Goal: Task Accomplishment & Management: Use online tool/utility

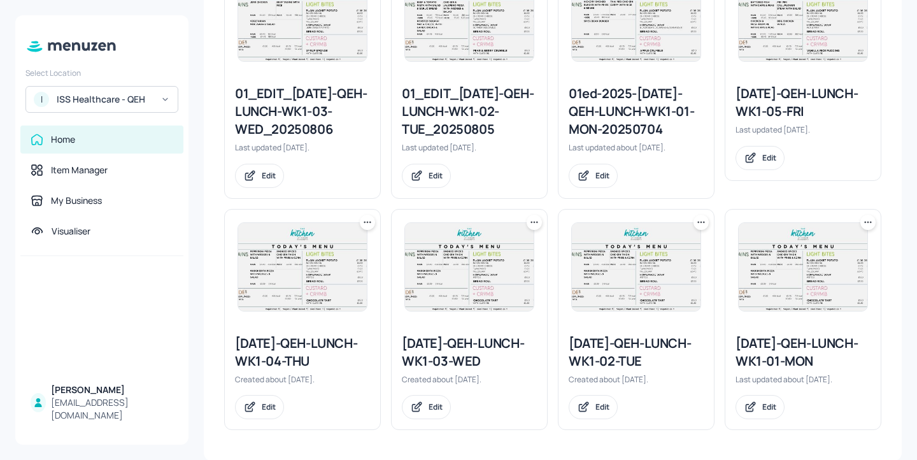
scroll to position [652, 0]
click at [534, 225] on icon at bounding box center [534, 221] width 13 height 13
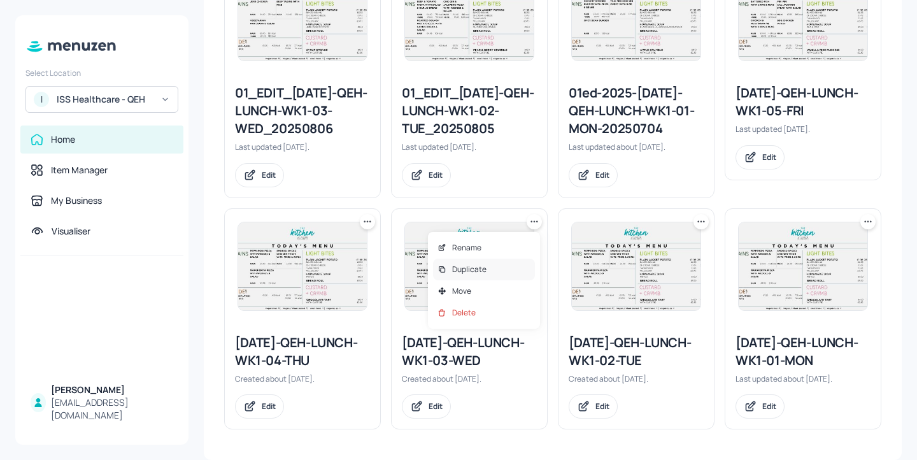
click at [485, 279] on div "Duplicate" at bounding box center [484, 270] width 102 height 22
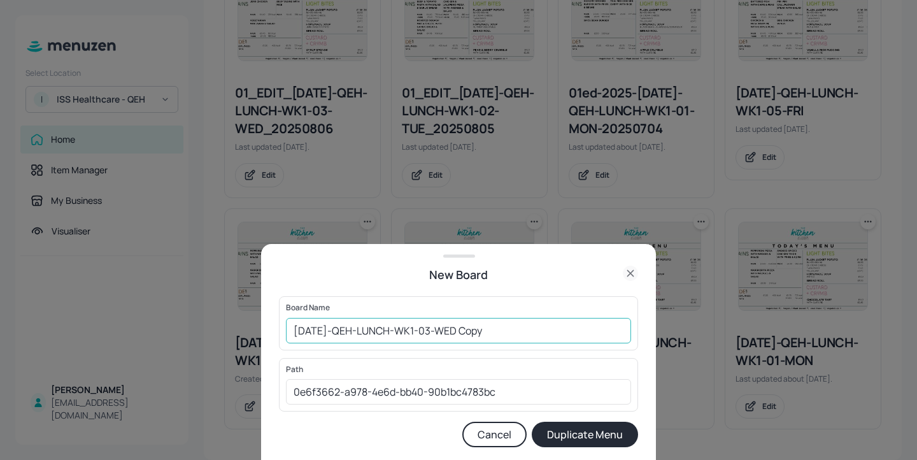
click at [295, 329] on input "2025-JUL-QEH-LUNCH-WK1-03-WED Copy" at bounding box center [458, 330] width 345 height 25
drag, startPoint x: 564, startPoint y: 331, endPoint x: 492, endPoint y: 328, distance: 72.1
click at [492, 328] on input "01ed-2025-JUL-QEH-LUNCH-WK1-03-WED Copy" at bounding box center [458, 330] width 345 height 25
type input "01ed-2025-JUL-QEH-LUNCH-WK1-03-WED-20250903"
click at [587, 432] on button "Duplicate Menu" at bounding box center [585, 434] width 106 height 25
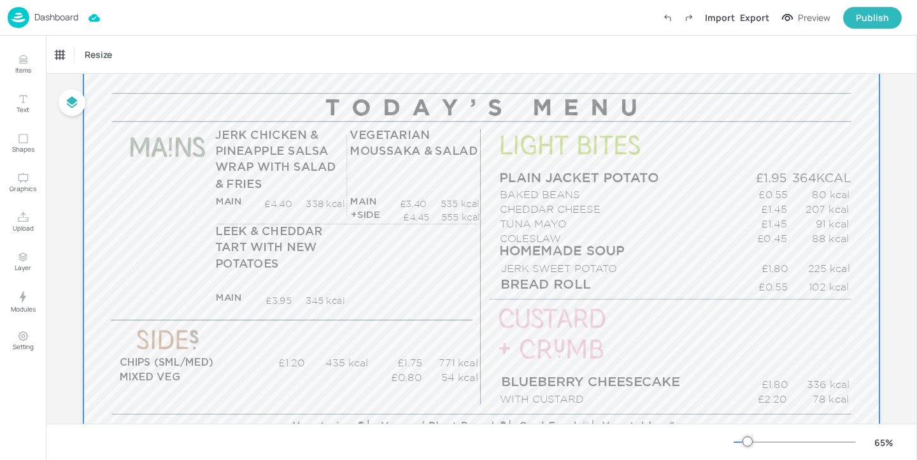
scroll to position [167, 0]
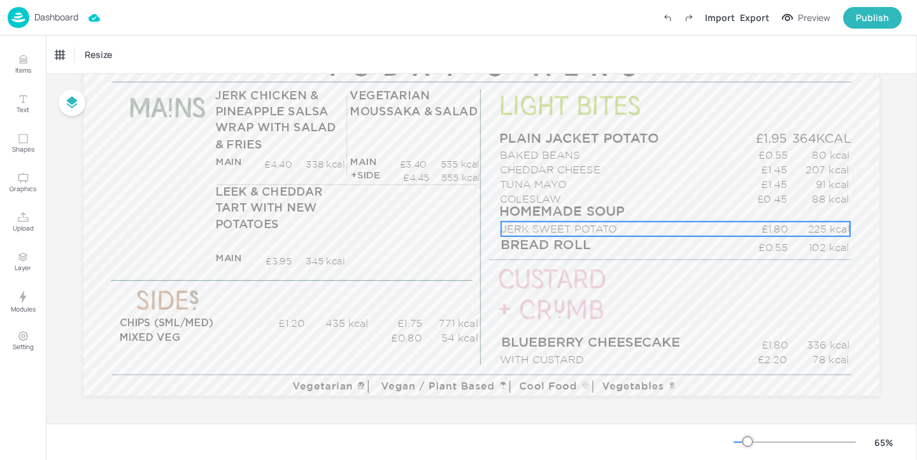
click at [578, 227] on p "JERK SWEET POTATO" at bounding box center [619, 229] width 236 height 15
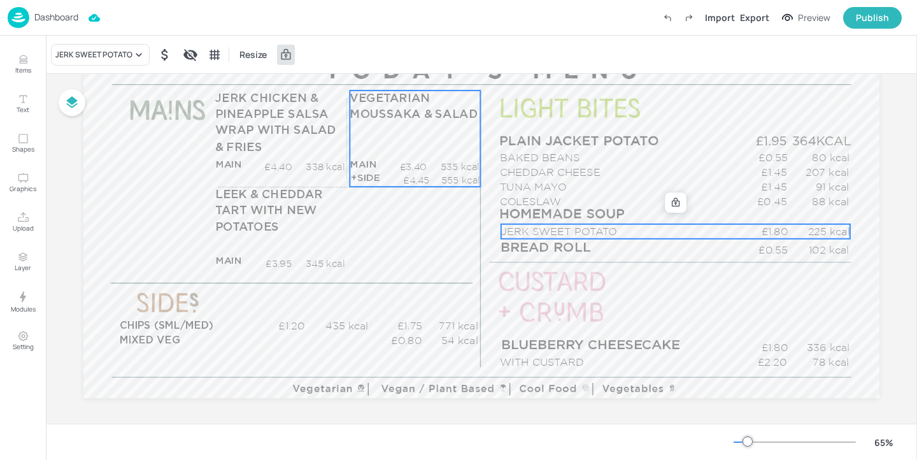
scroll to position [171, 0]
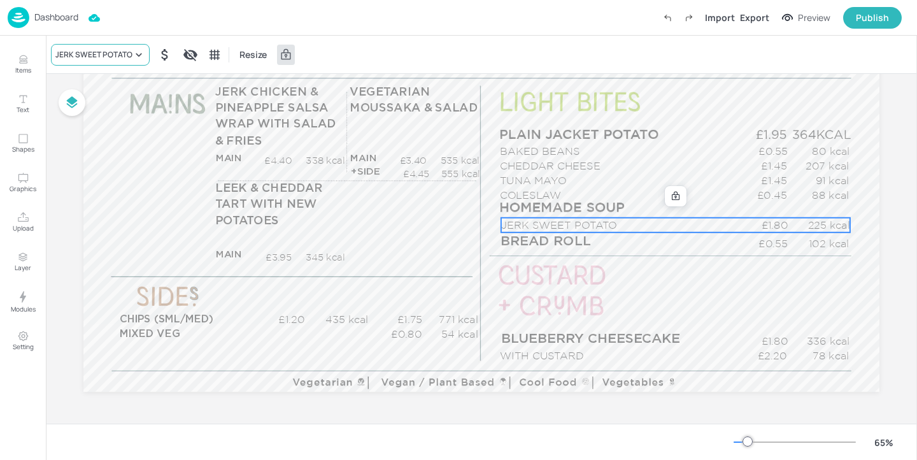
click at [95, 50] on div "JERK SWEET POTATO" at bounding box center [93, 54] width 77 height 11
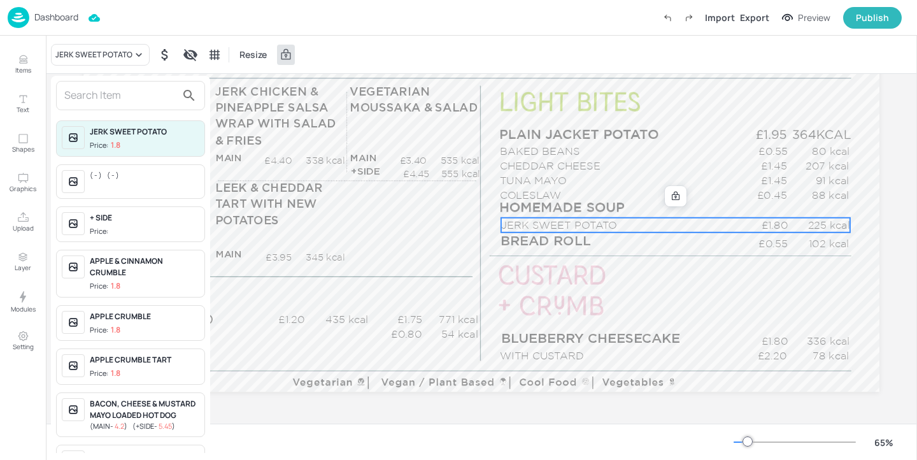
click at [118, 92] on input "text" at bounding box center [120, 95] width 112 height 20
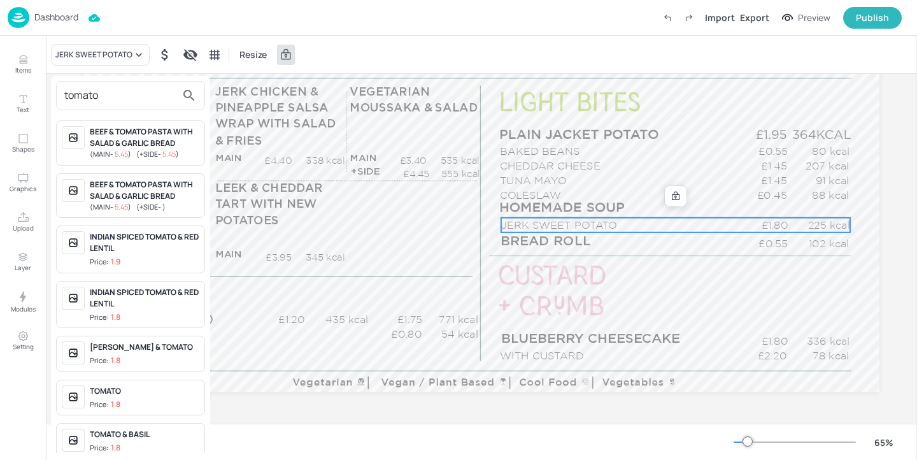
scroll to position [11, 0]
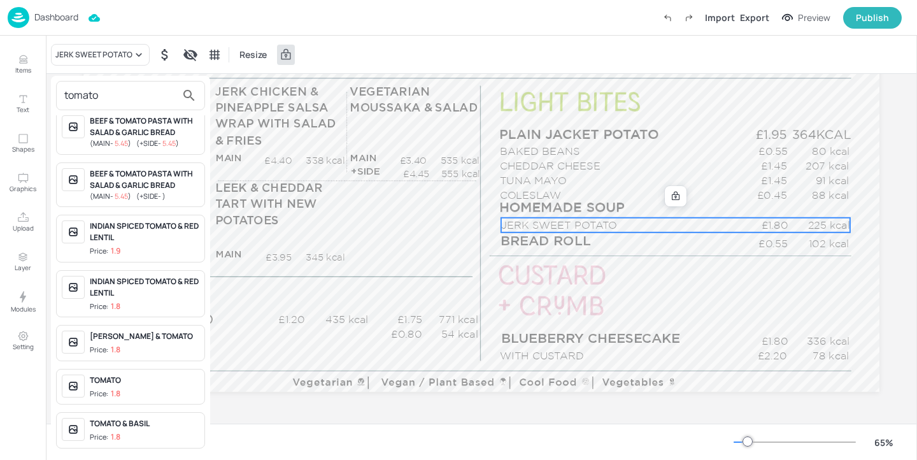
type input "tomato"
click at [148, 376] on div "TOMATO" at bounding box center [145, 380] width 110 height 11
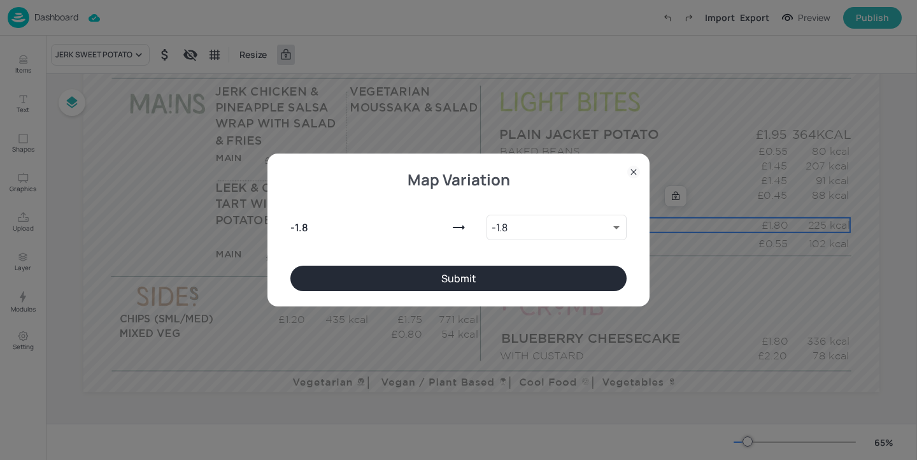
click at [431, 284] on button "Submit" at bounding box center [458, 278] width 336 height 25
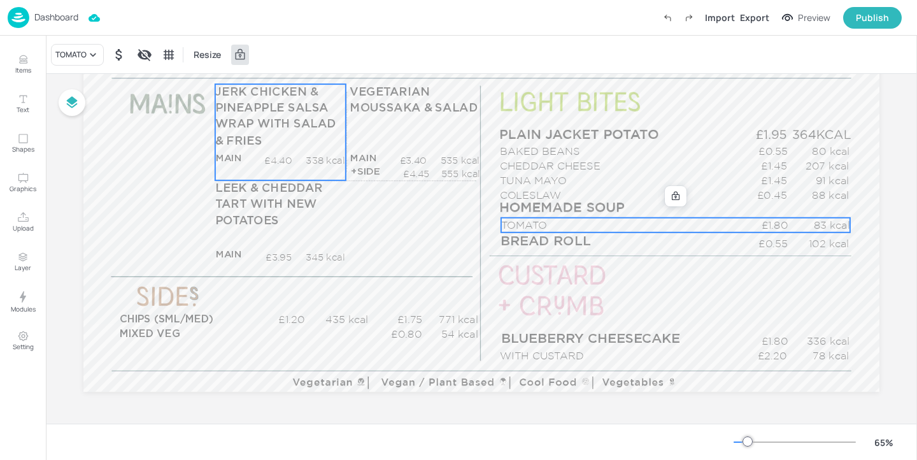
click at [305, 120] on span "JERK CHICKEN & PINEAPPLE SALSA WRAP WITH SALAD & FRIES" at bounding box center [275, 116] width 120 height 61
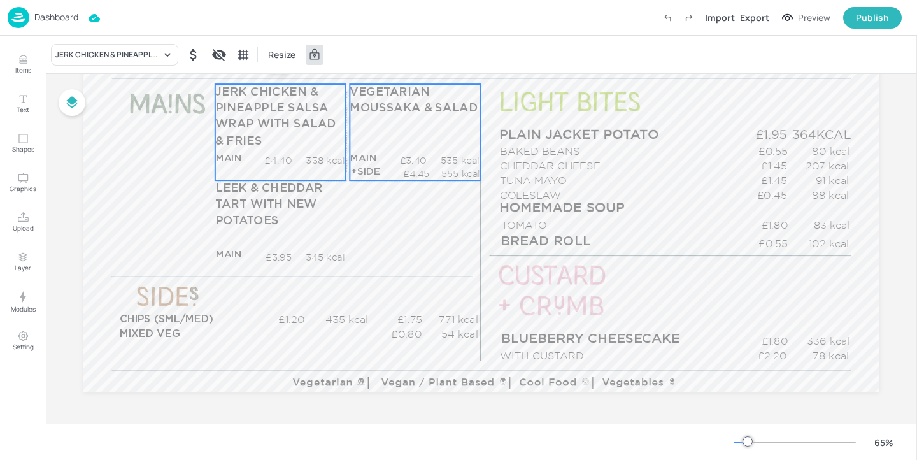
click at [401, 114] on span "VEGETARIAN MOUSSAKA & SALAD" at bounding box center [414, 100] width 128 height 28
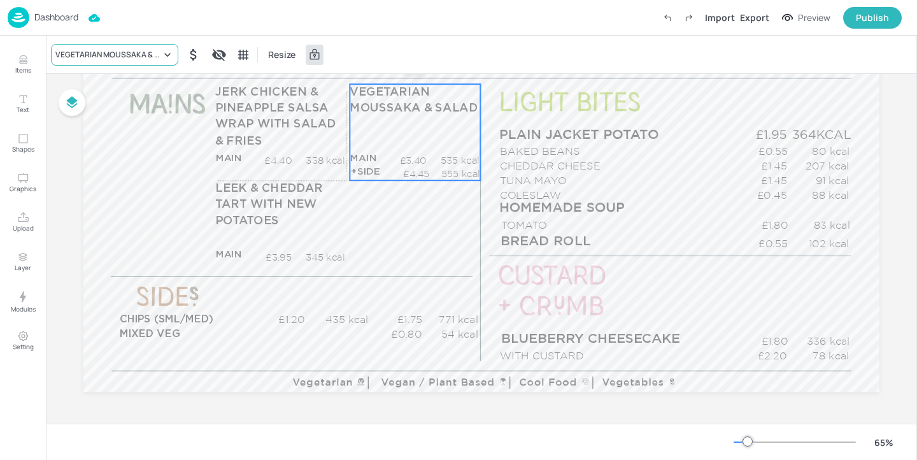
click at [129, 45] on div "VEGETARIAN MOUSSAKA & SALAD" at bounding box center [114, 55] width 127 height 22
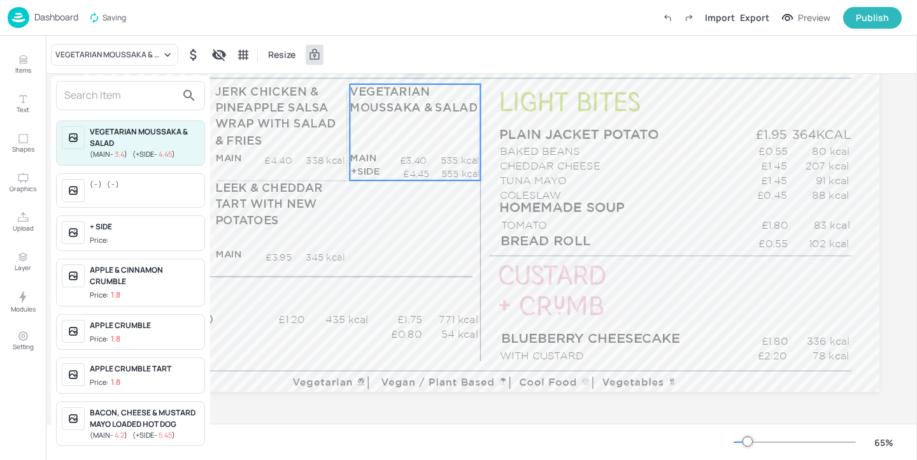
click at [122, 99] on input "text" at bounding box center [120, 95] width 112 height 20
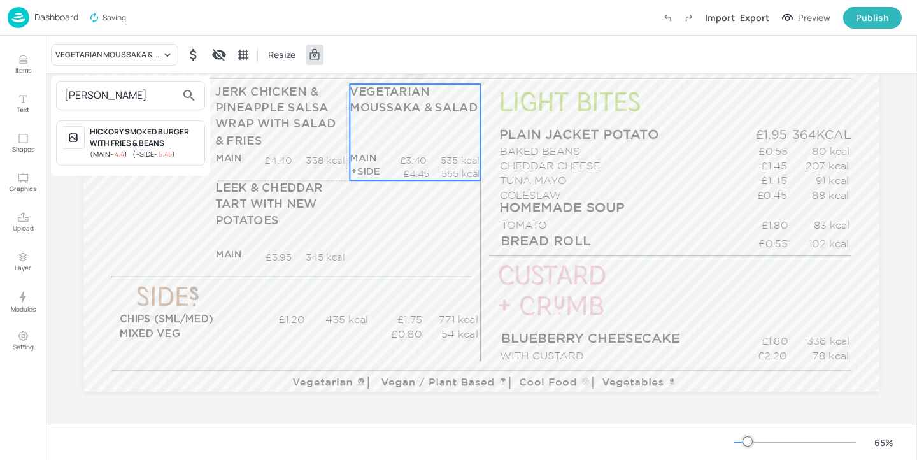
type input "hicko"
click at [178, 147] on div "HICKORY SMOKED BURGER WITH FRIES & BEANS" at bounding box center [145, 137] width 110 height 23
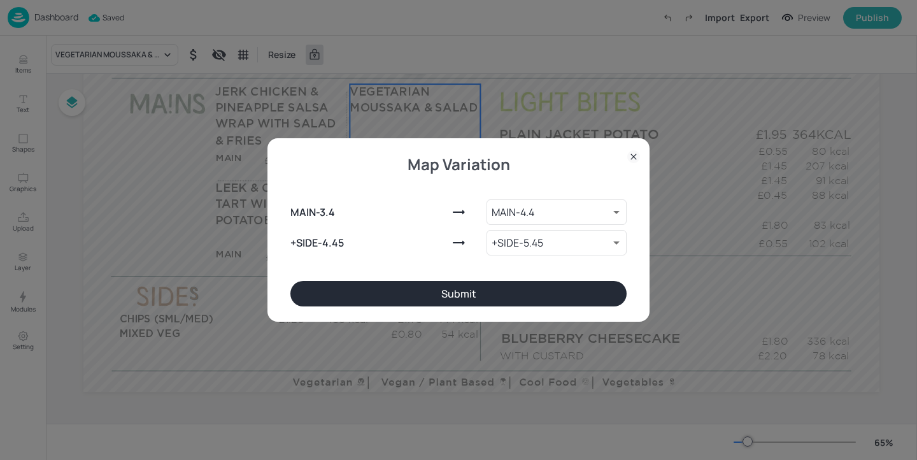
click at [454, 306] on div "Map Variation MAIN - 3.4 MAIN - 4.4 9151506 ​ +SIDE - 4.45 +SIDE - 5.45 9151507…" at bounding box center [459, 229] width 382 height 183
click at [458, 303] on button "Submit" at bounding box center [458, 293] width 336 height 25
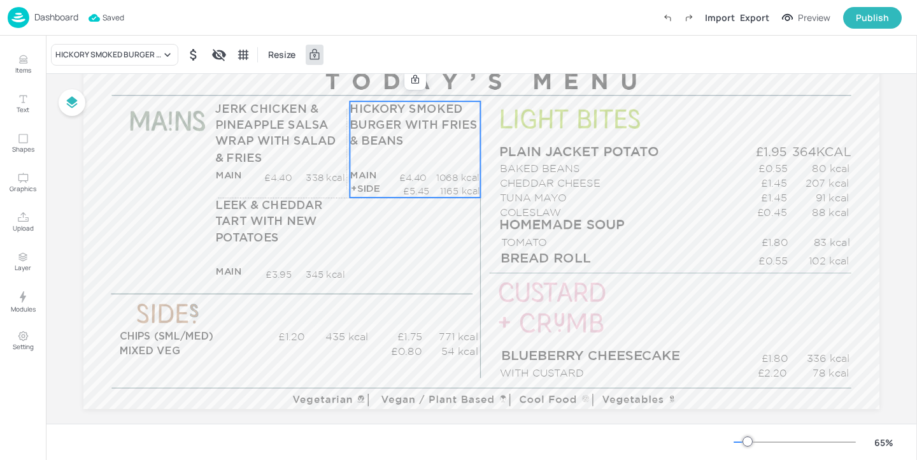
scroll to position [150, 0]
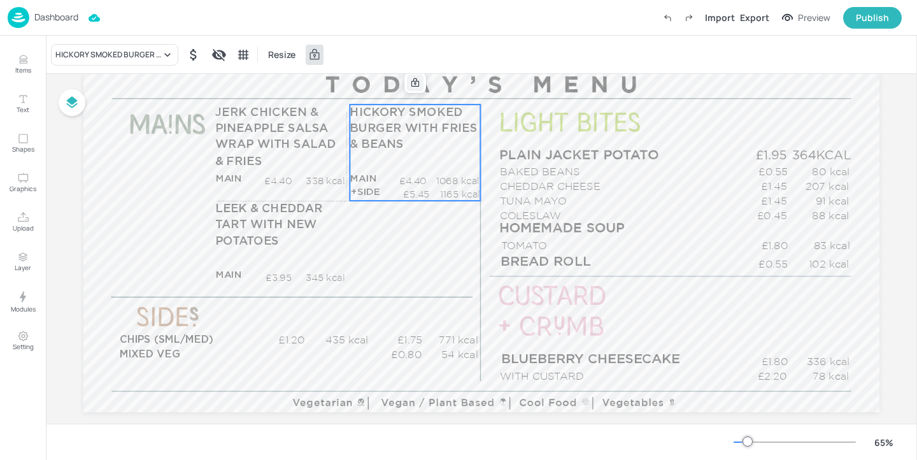
click at [415, 84] on icon at bounding box center [415, 83] width 10 height 10
click at [405, 83] on icon "Edit Item" at bounding box center [407, 81] width 5 height 5
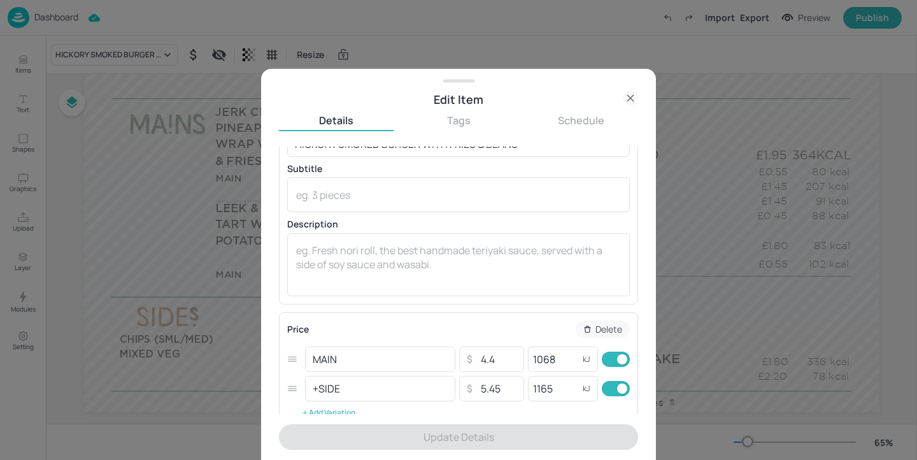
scroll to position [82, 0]
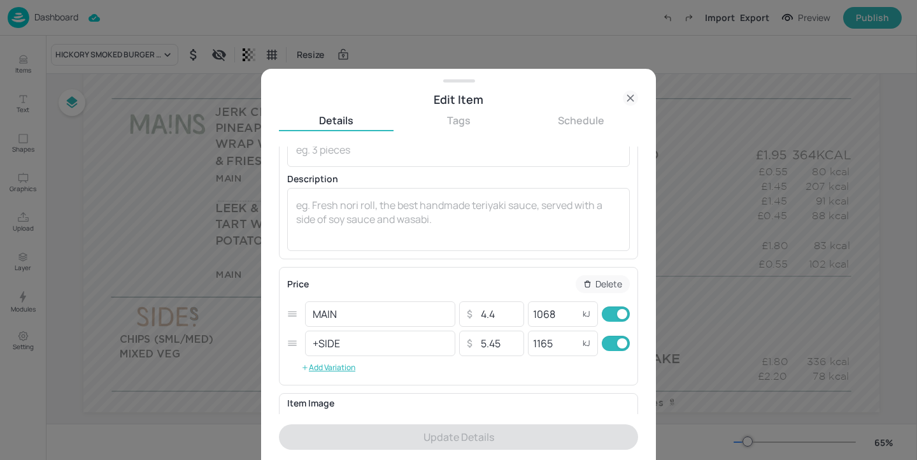
click at [603, 347] on input "checkbox" at bounding box center [622, 343] width 46 height 15
checkbox input "false"
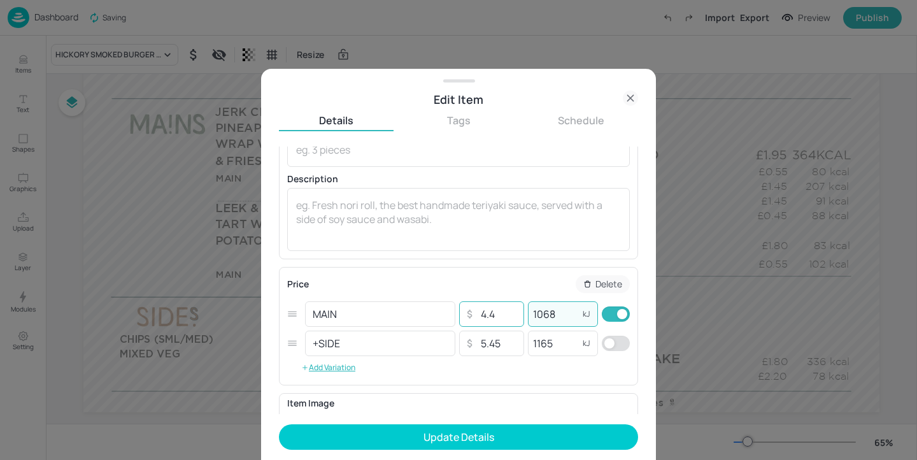
drag, startPoint x: 553, startPoint y: 315, endPoint x: 520, endPoint y: 315, distance: 33.1
click at [520, 315] on div "MAIN ​ ​ 4.4 ​ 1068 kJ ​" at bounding box center [458, 313] width 343 height 29
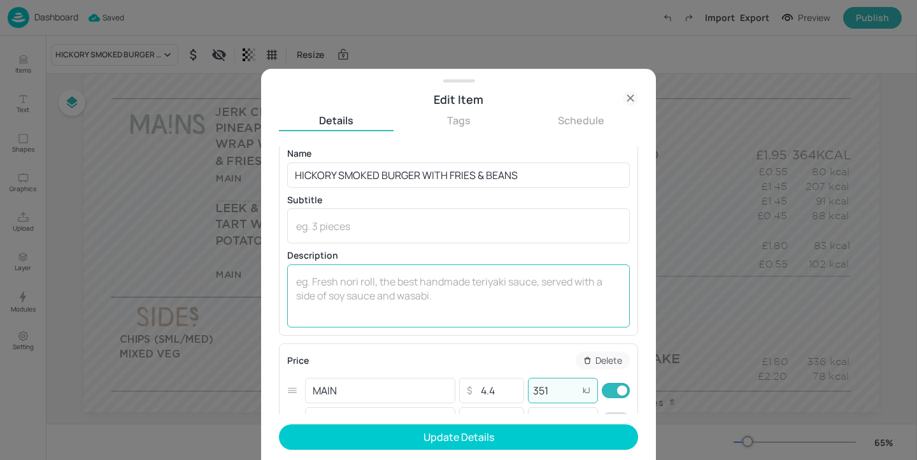
scroll to position [0, 0]
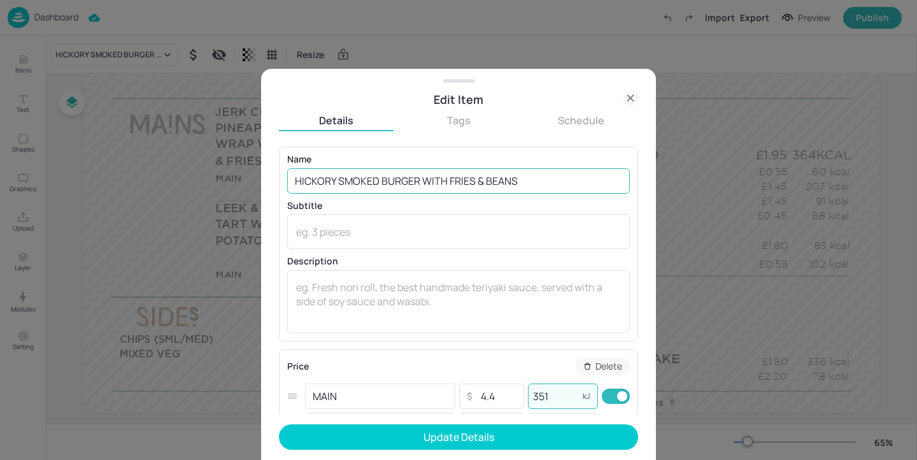
type input "351"
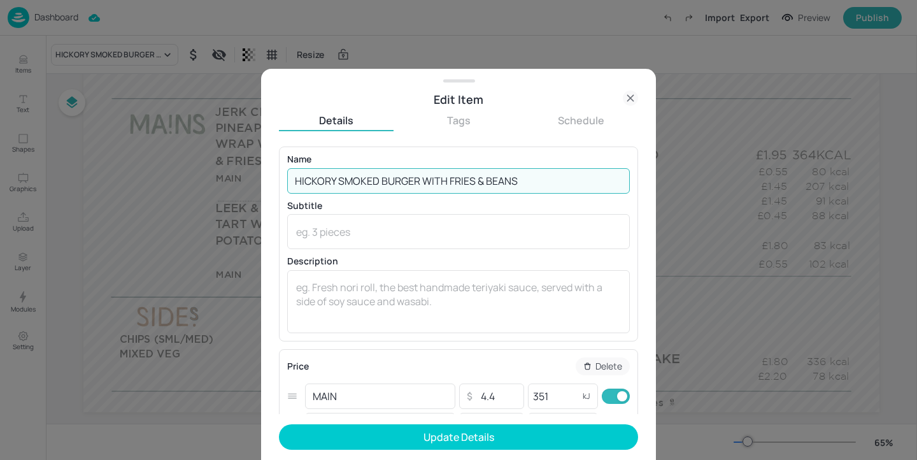
drag, startPoint x: 550, startPoint y: 179, endPoint x: 422, endPoint y: 179, distance: 128.0
click at [422, 179] on input "HICKORY SMOKED BURGER WITH FRIES & BEANS" at bounding box center [458, 180] width 343 height 25
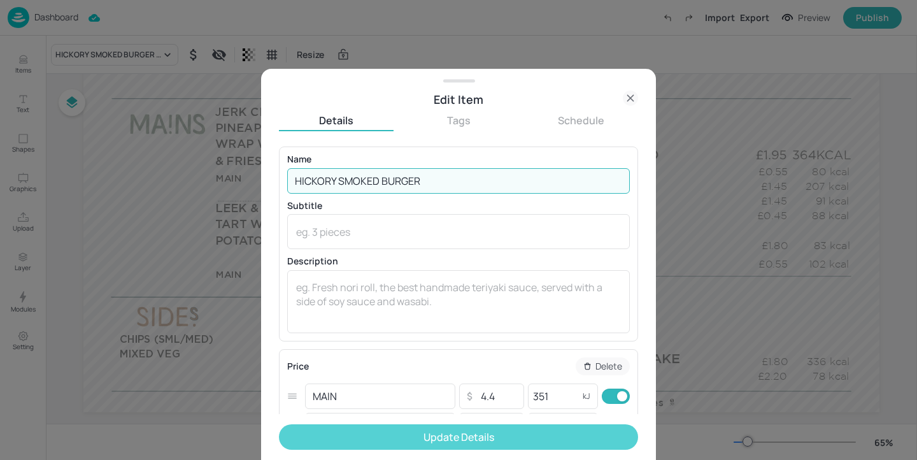
type input "HICKORY SMOKED BURGER"
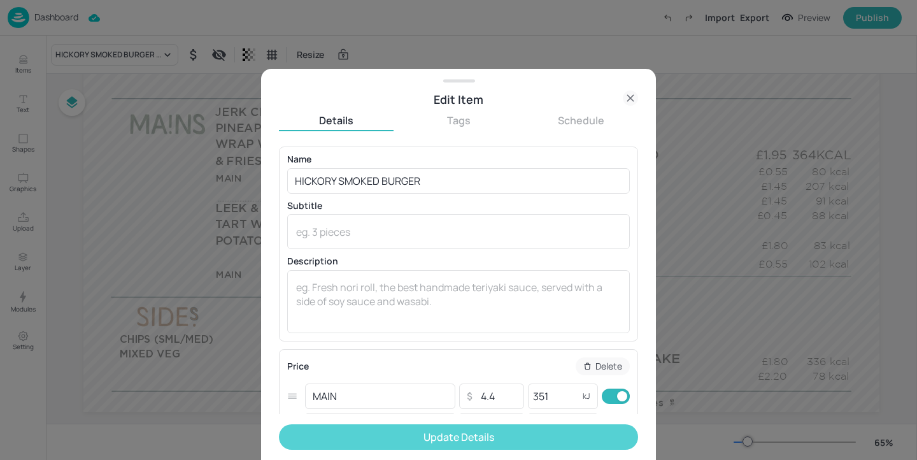
click at [466, 444] on button "Update Details" at bounding box center [458, 436] width 359 height 25
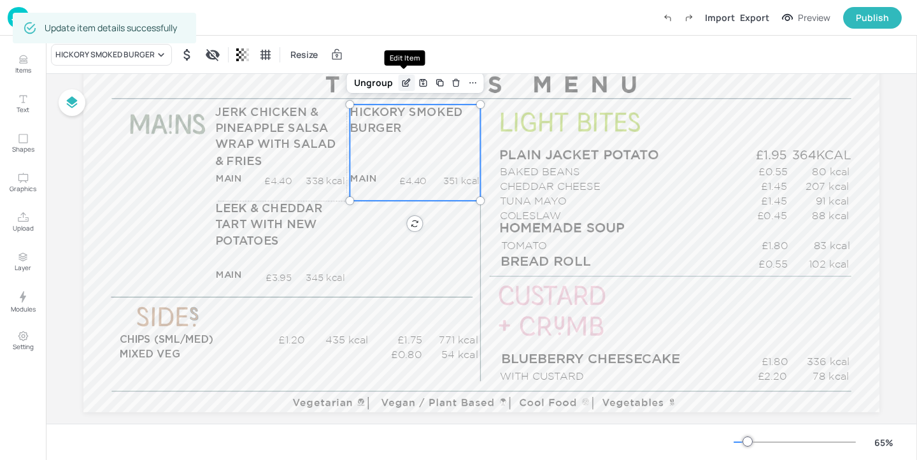
click at [406, 84] on icon "Edit Item" at bounding box center [406, 84] width 6 height 6
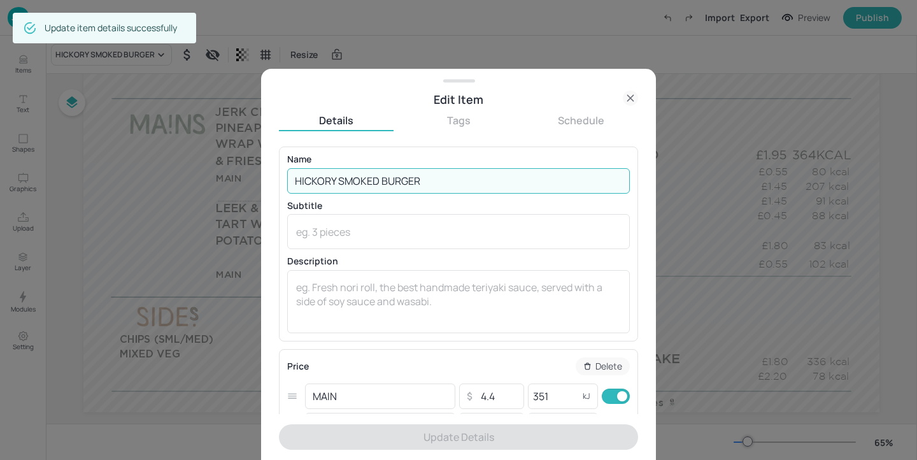
drag, startPoint x: 381, startPoint y: 179, endPoint x: 338, endPoint y: 179, distance: 43.3
click at [338, 179] on input "HICKORY SMOKED BURGER" at bounding box center [458, 180] width 343 height 25
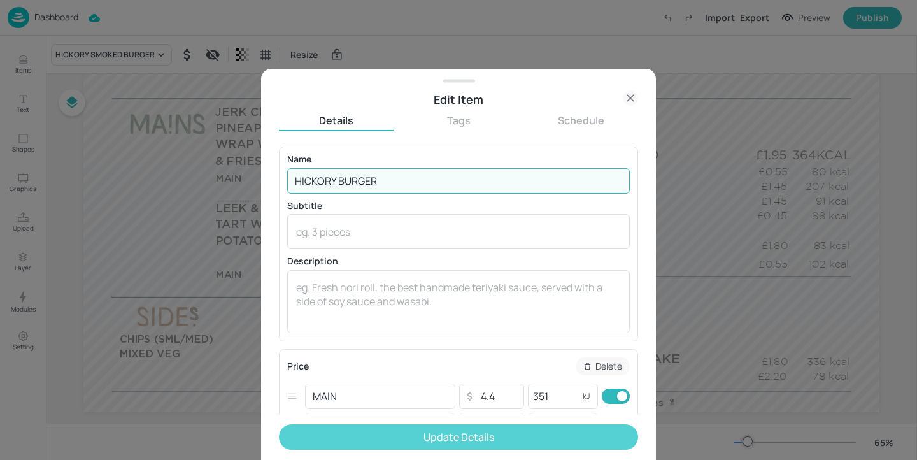
type input "HICKORY BURGER"
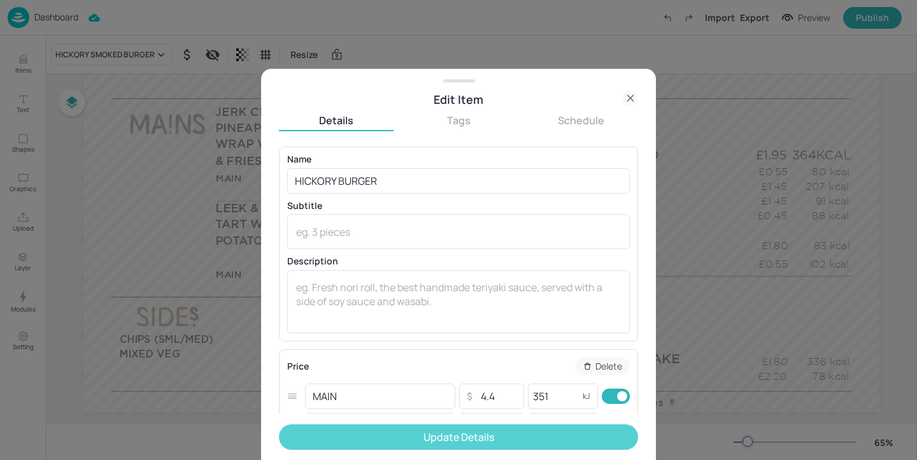
click at [413, 435] on button "Update Details" at bounding box center [458, 436] width 359 height 25
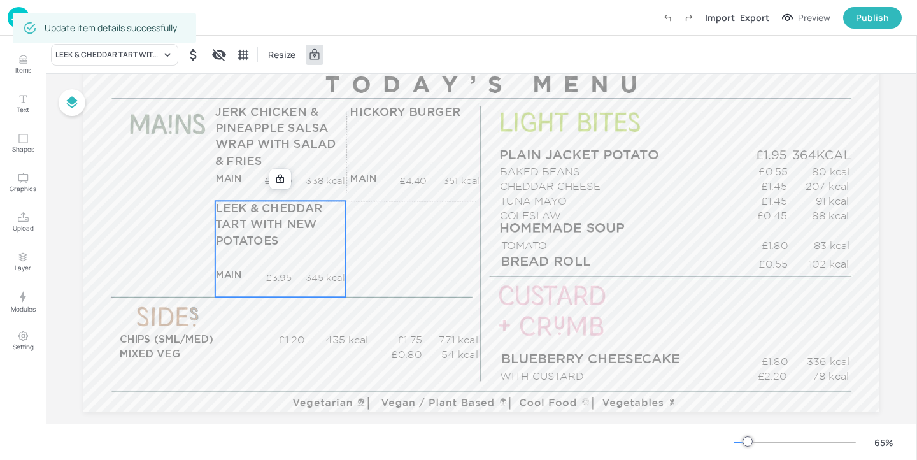
click at [269, 229] on span "LEEK & CHEDDAR TART WITH NEW POTATOES" at bounding box center [269, 225] width 108 height 44
click at [136, 54] on div "LEEK & CHEDDAR TART WITH NEW POTATOES" at bounding box center [108, 54] width 106 height 11
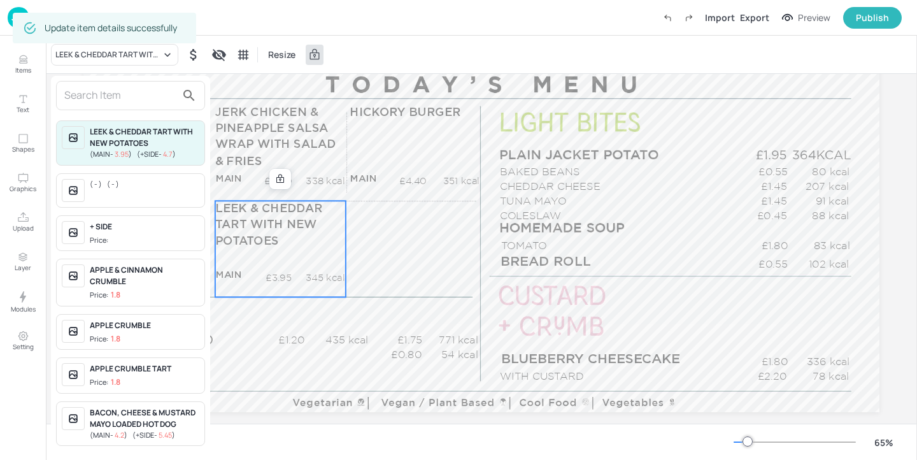
click at [124, 91] on input "text" at bounding box center [120, 95] width 112 height 20
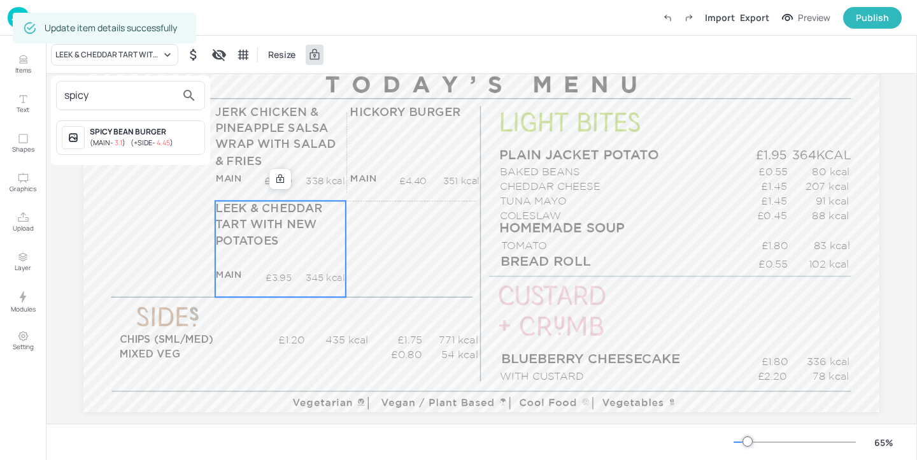
type input "spicy"
click at [173, 140] on span "( +SIDE - 4.45 )" at bounding box center [152, 143] width 43 height 10
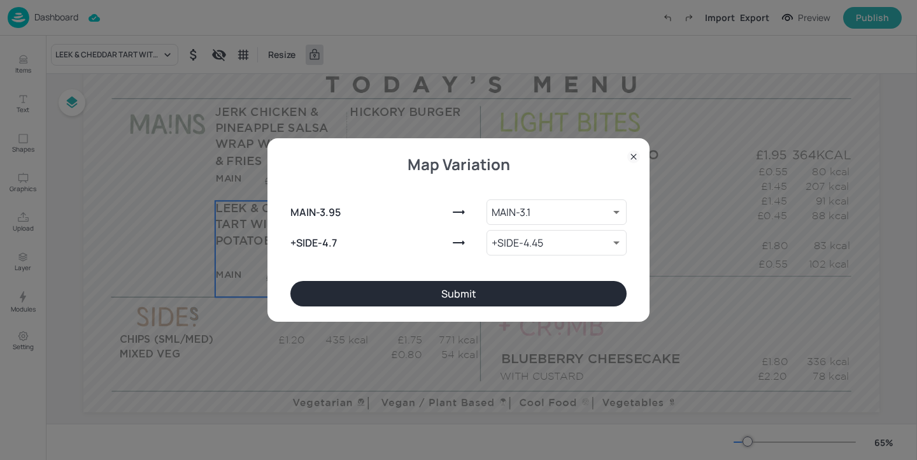
click at [396, 302] on button "Submit" at bounding box center [458, 293] width 336 height 25
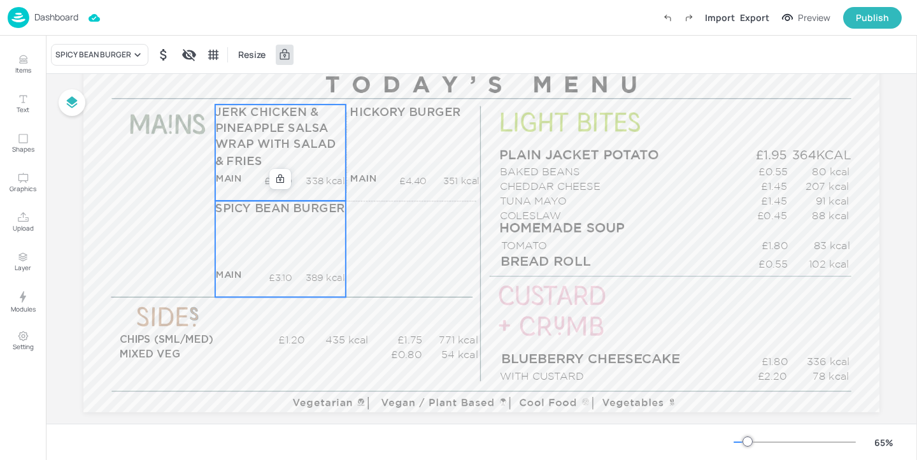
click at [308, 147] on span "JERK CHICKEN & PINEAPPLE SALSA WRAP WITH SALAD & FRIES" at bounding box center [275, 136] width 120 height 61
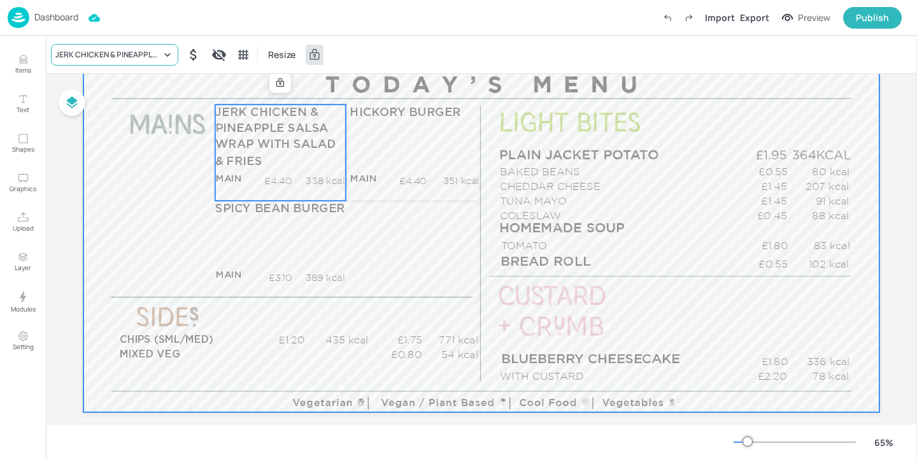
click at [129, 54] on div "JERK CHICKEN & PINEAPPLE SALSA WRAP WITH SALAD & FRIES" at bounding box center [108, 54] width 106 height 11
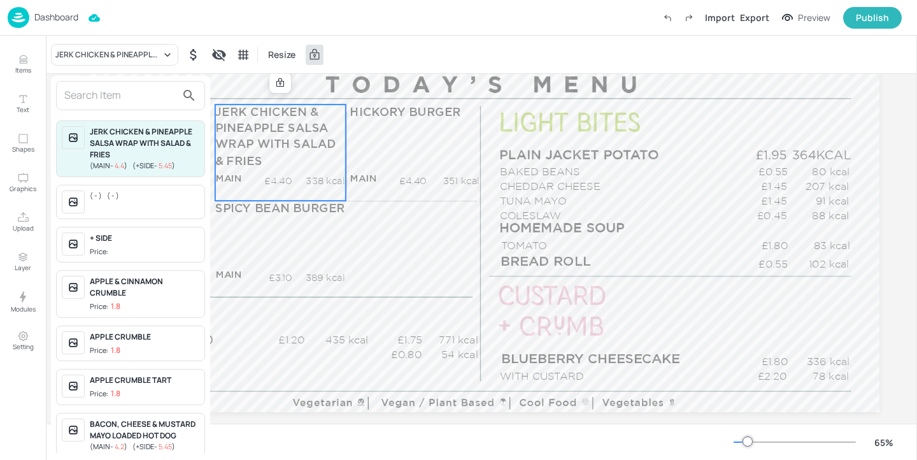
click at [125, 101] on input "text" at bounding box center [120, 95] width 112 height 20
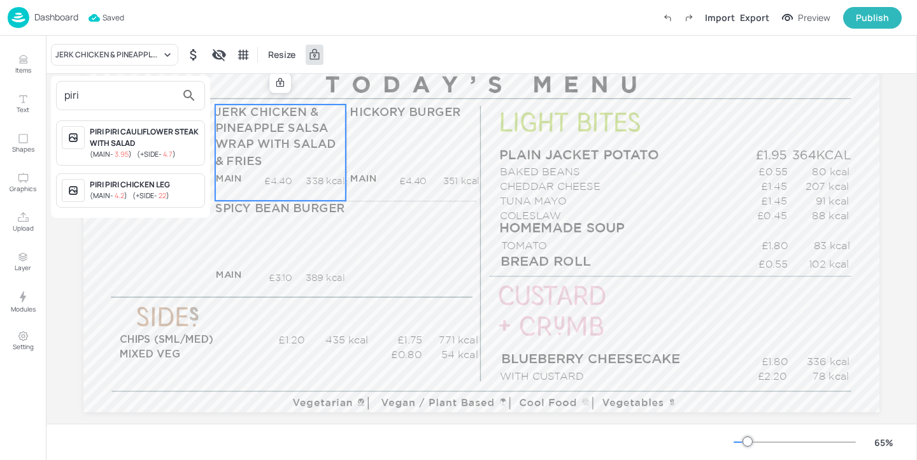
type input "piri"
click at [175, 189] on div "PIRI PIRI CHICKEN LEG" at bounding box center [145, 184] width 110 height 11
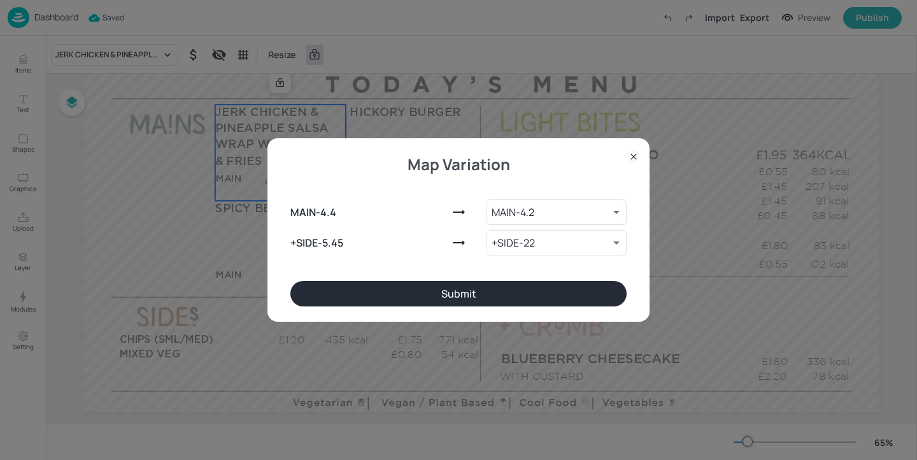
click at [486, 303] on button "Submit" at bounding box center [458, 293] width 336 height 25
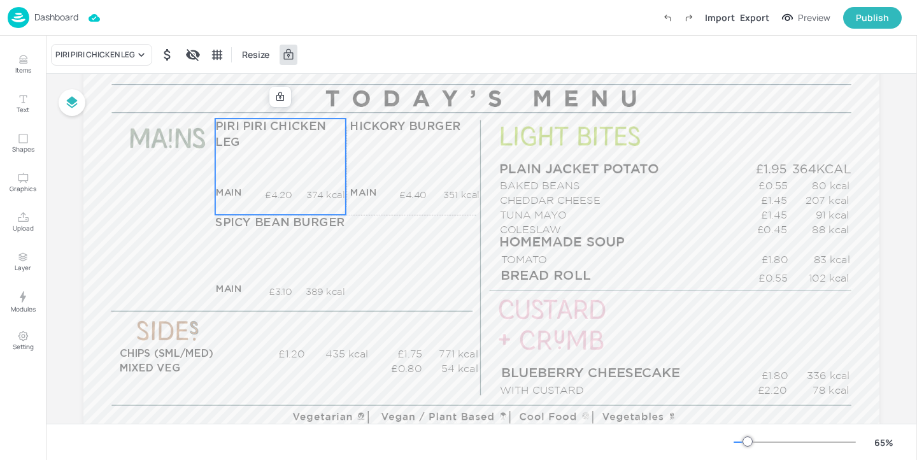
scroll to position [136, 0]
click at [282, 98] on icon at bounding box center [280, 97] width 10 height 10
click at [264, 96] on div "Edit Item" at bounding box center [272, 97] width 17 height 17
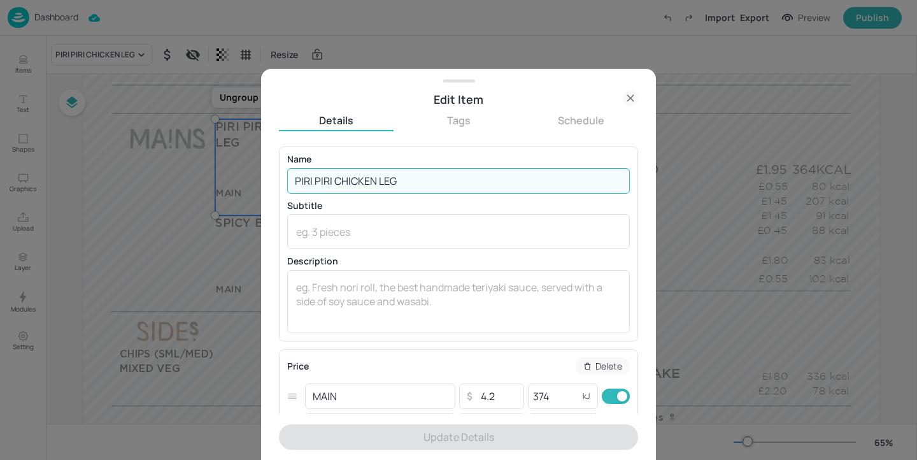
drag, startPoint x: 447, startPoint y: 187, endPoint x: 380, endPoint y: 176, distance: 67.7
click at [380, 176] on input "PIRI PIRI CHICKEN LEG" at bounding box center [458, 180] width 343 height 25
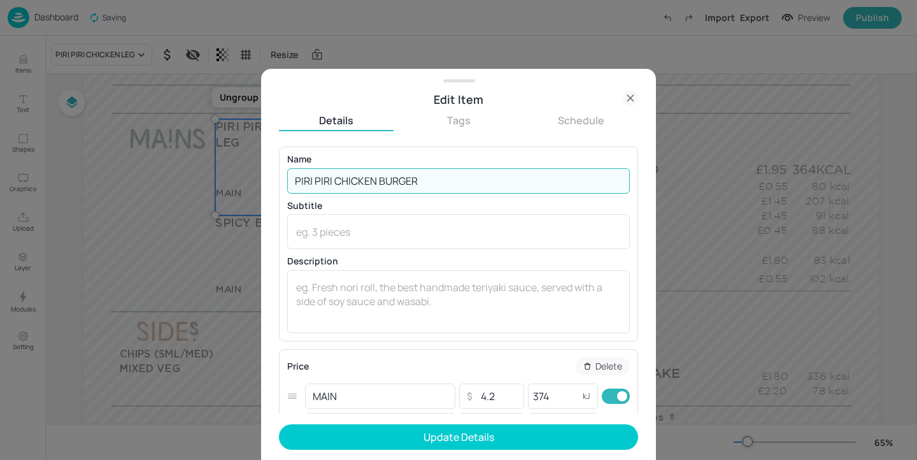
type input "PIRI PIRI CHICKEN BURGER"
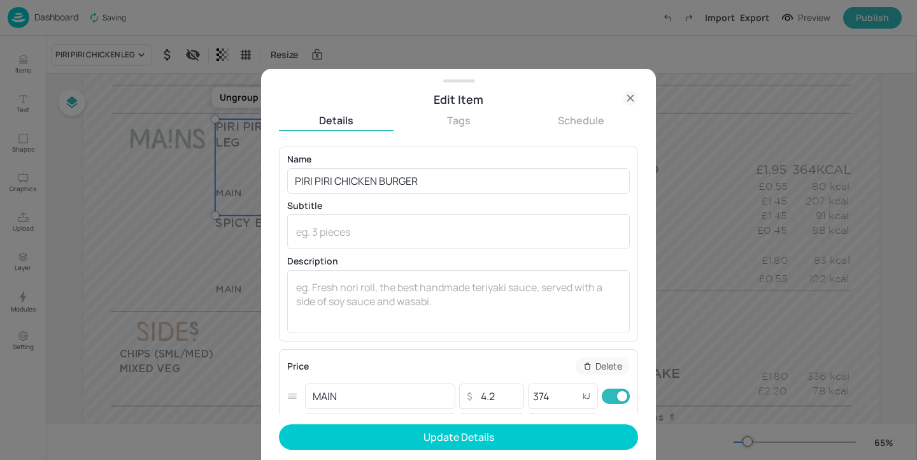
click at [579, 254] on div "Name PIRI PIRI CHICKEN BURGER ​ Subtitle x ​ Description x ​" at bounding box center [458, 244] width 343 height 178
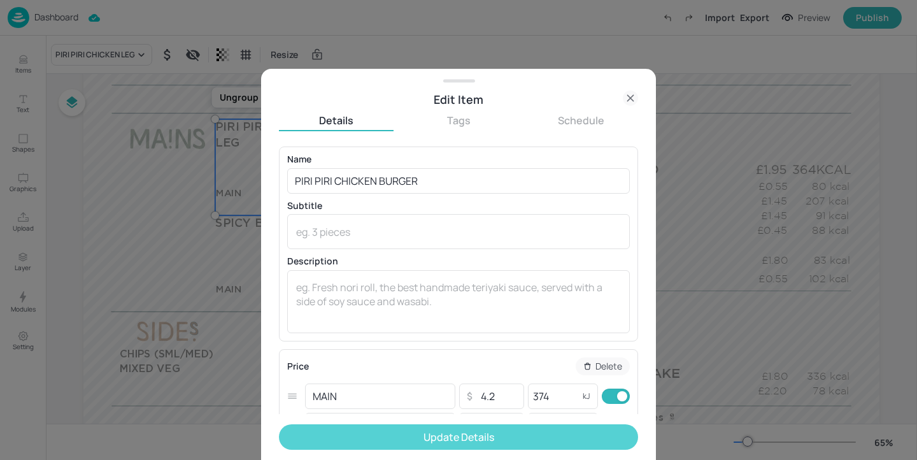
click at [489, 437] on button "Update Details" at bounding box center [458, 436] width 359 height 25
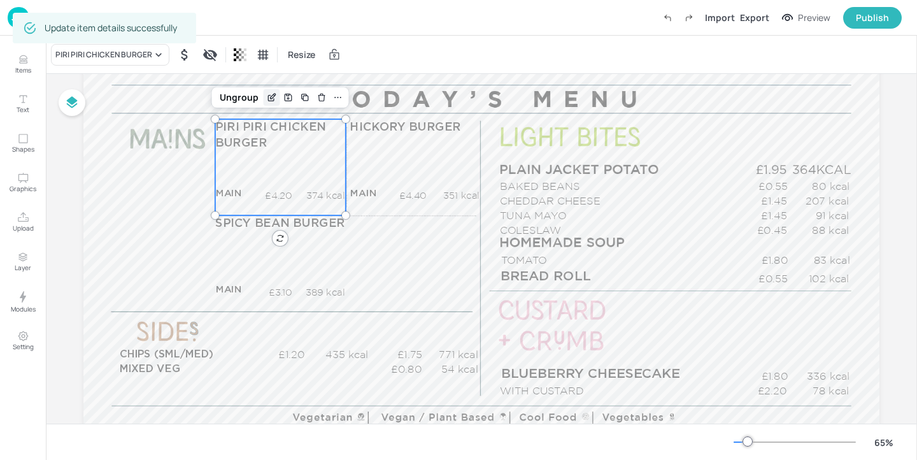
click at [271, 98] on icon "Edit Item" at bounding box center [271, 97] width 11 height 10
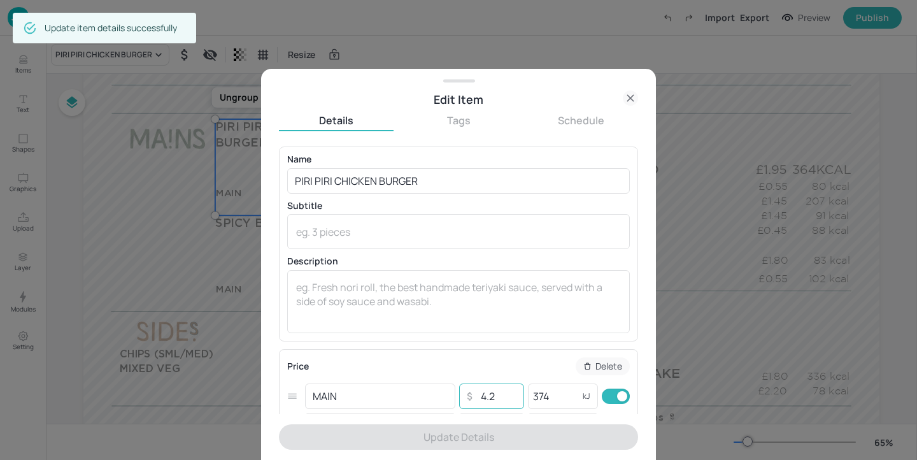
click at [494, 394] on input "4.2" at bounding box center [498, 395] width 45 height 25
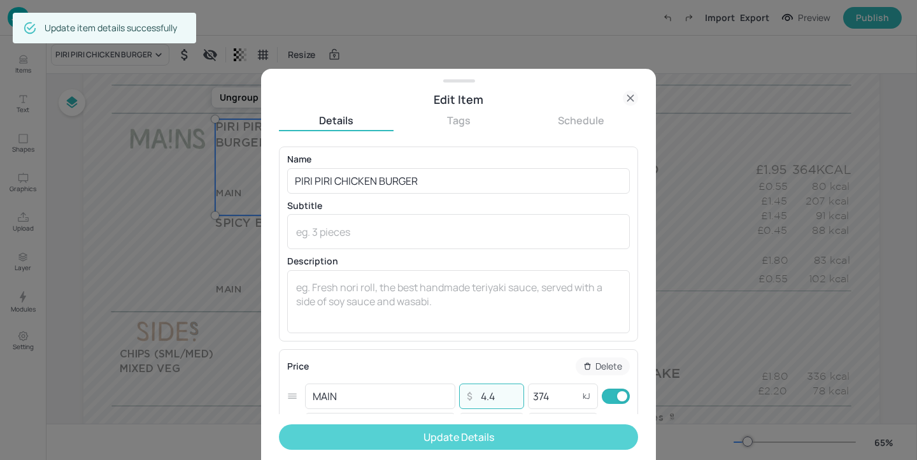
type input "4.4"
click at [525, 431] on button "Update Details" at bounding box center [458, 436] width 359 height 25
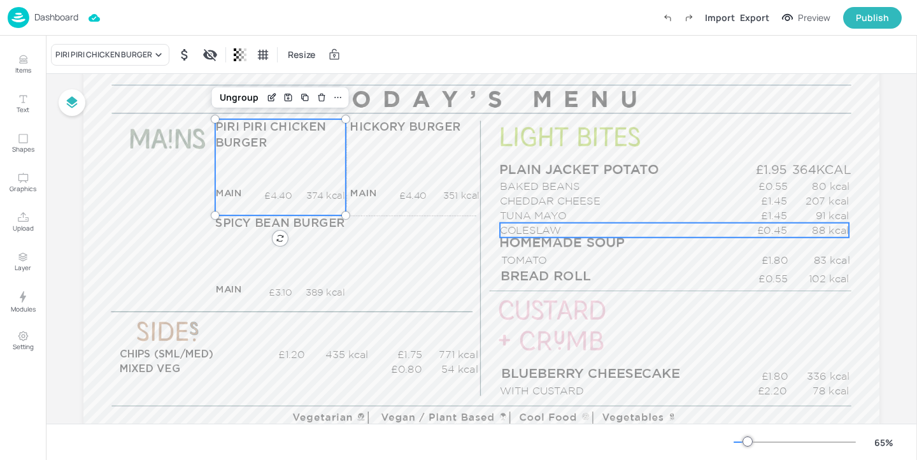
scroll to position [171, 0]
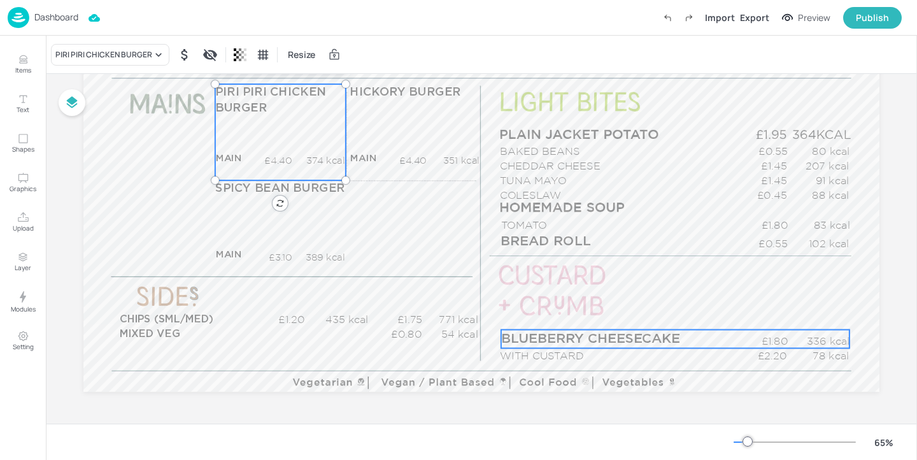
click at [554, 338] on span "BLUEBERRY CHEESECAKE" at bounding box center [590, 338] width 179 height 13
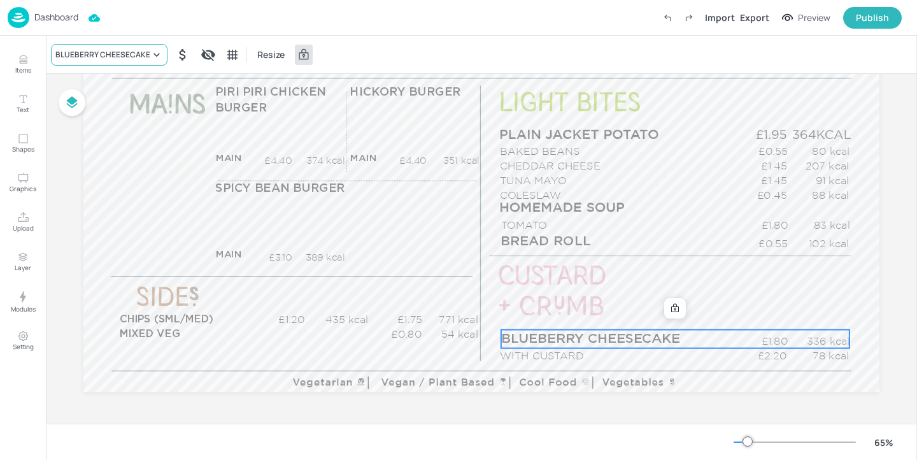
click at [118, 52] on div "BLUEBERRY CHEESECAKE" at bounding box center [102, 54] width 95 height 11
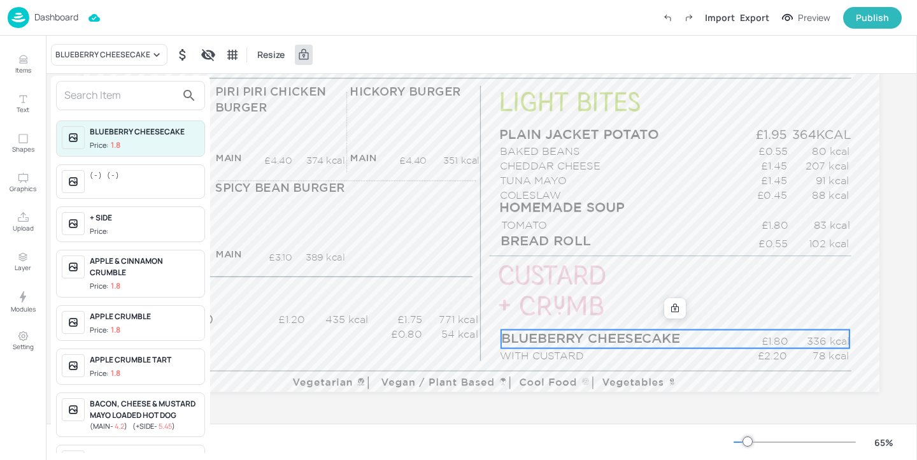
click at [105, 99] on input "text" at bounding box center [120, 95] width 112 height 20
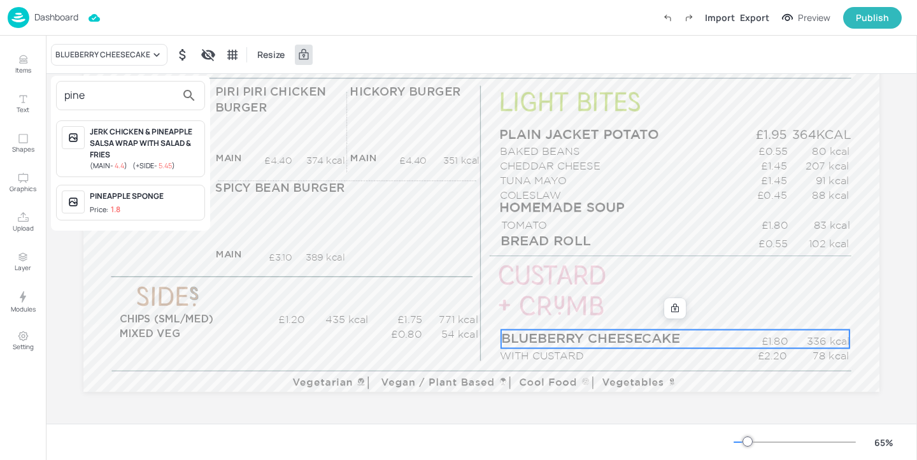
type input "pine"
click at [187, 199] on div "PINEAPPLE SPONGE" at bounding box center [145, 195] width 110 height 11
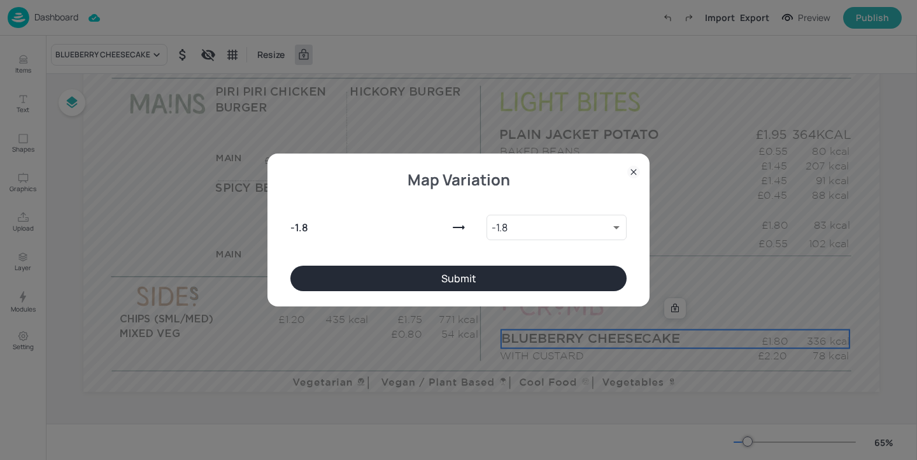
click at [501, 283] on button "Submit" at bounding box center [458, 278] width 336 height 25
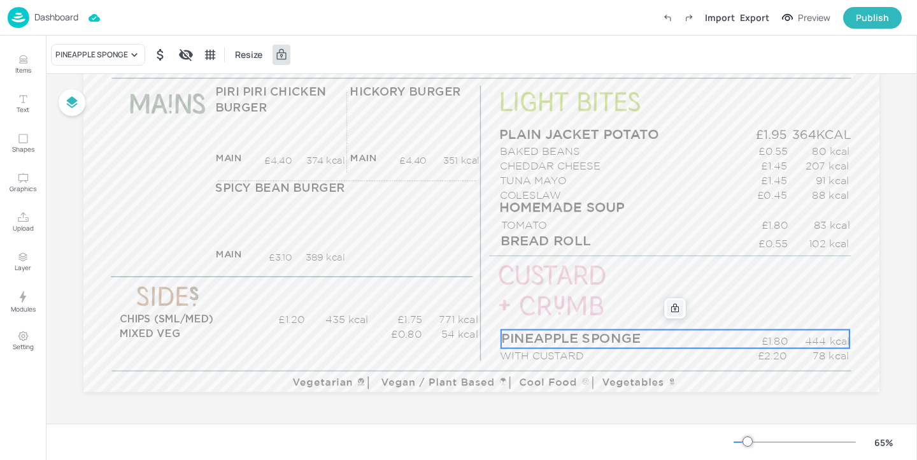
click at [670, 304] on icon at bounding box center [675, 308] width 10 height 10
click at [666, 307] on icon "Edit Item" at bounding box center [666, 308] width 11 height 10
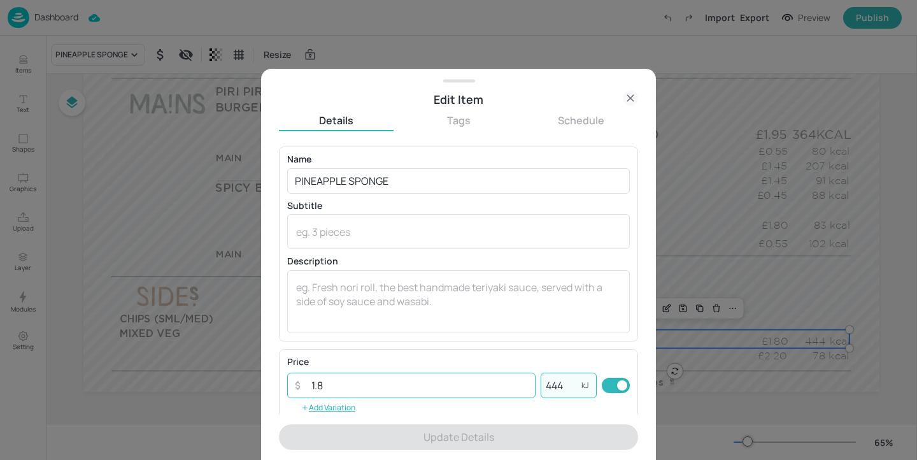
drag, startPoint x: 564, startPoint y: 382, endPoint x: 489, endPoint y: 382, distance: 74.5
click at [489, 382] on div "​ 1.8 ​ 444 kJ ​" at bounding box center [458, 385] width 343 height 25
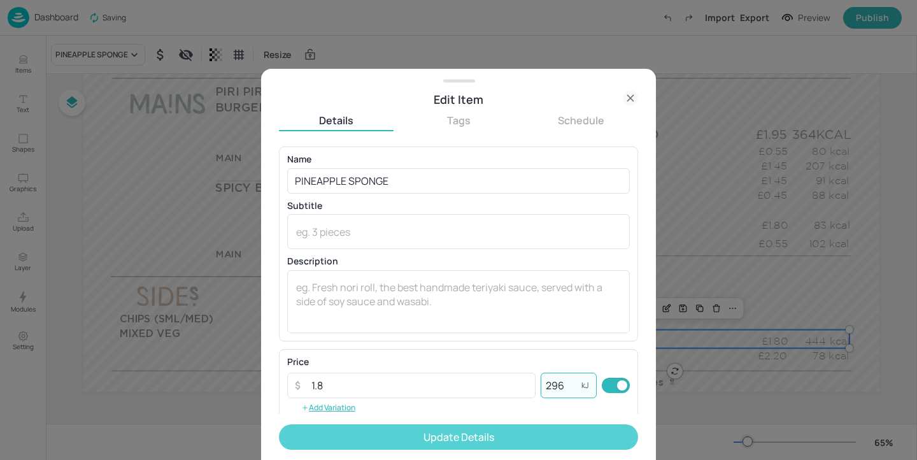
type input "296"
click at [473, 431] on button "Update Details" at bounding box center [458, 436] width 359 height 25
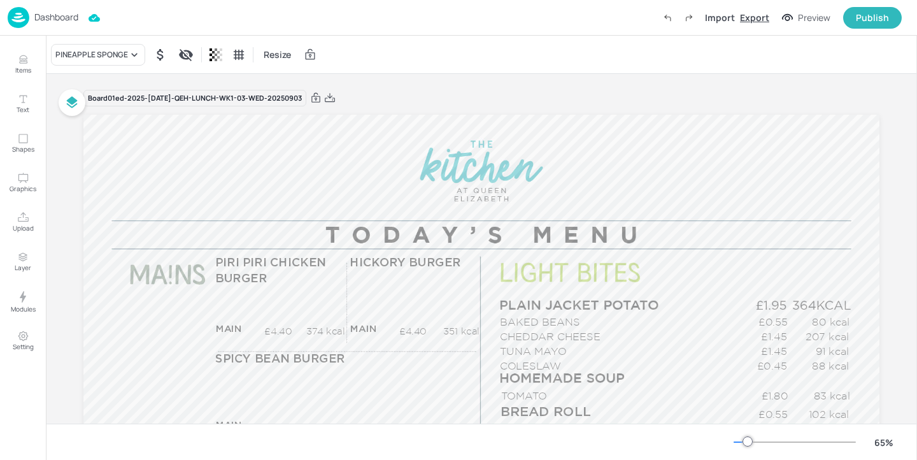
click at [759, 24] on div "Export" at bounding box center [754, 17] width 29 height 13
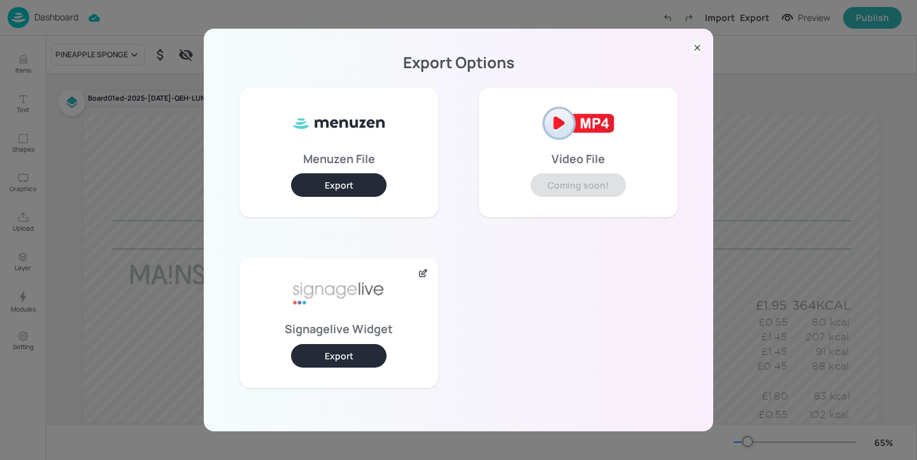
click at [351, 351] on button "Export" at bounding box center [339, 356] width 96 height 24
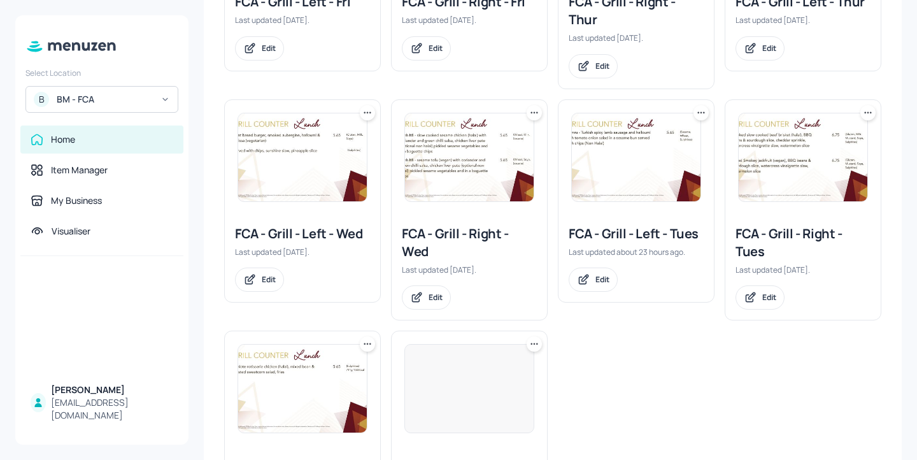
scroll to position [376, 0]
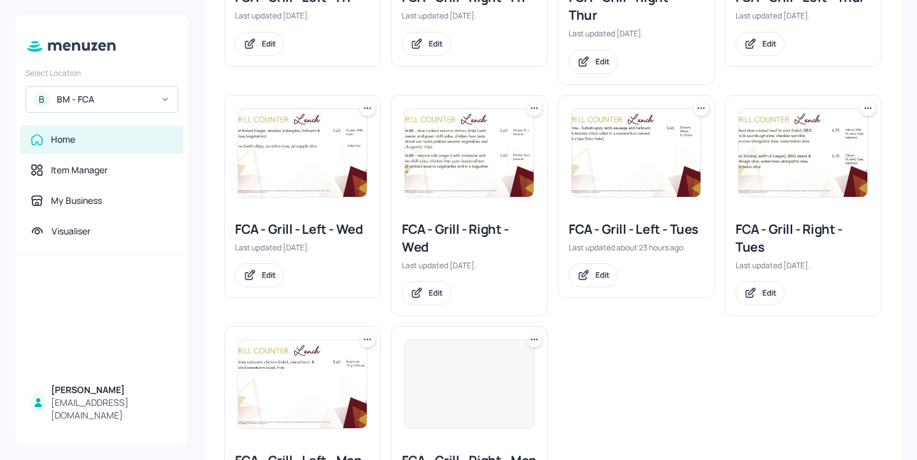
click at [334, 236] on div "FCA - Grill - Left - Wed" at bounding box center [302, 229] width 135 height 18
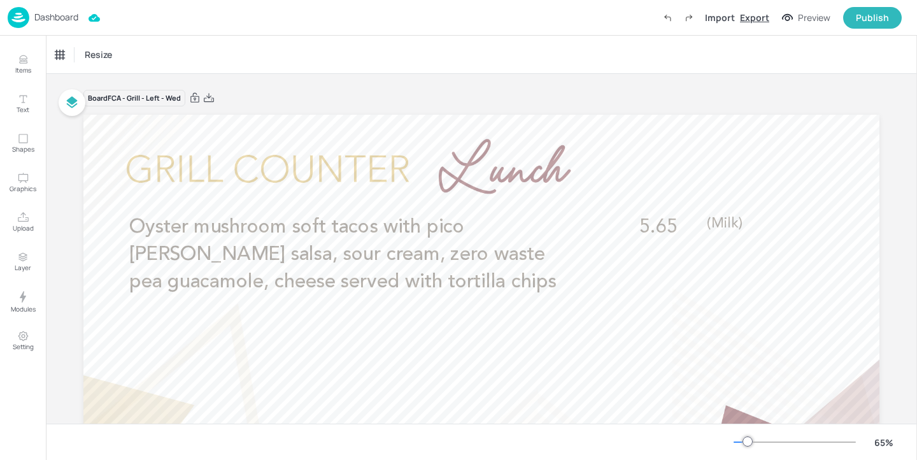
click at [755, 18] on div "Export" at bounding box center [754, 17] width 29 height 13
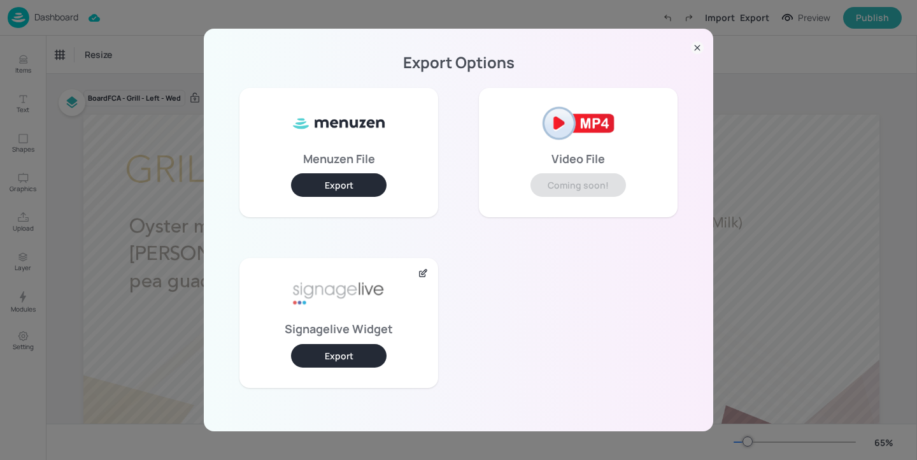
click at [327, 355] on button "Export" at bounding box center [339, 356] width 96 height 24
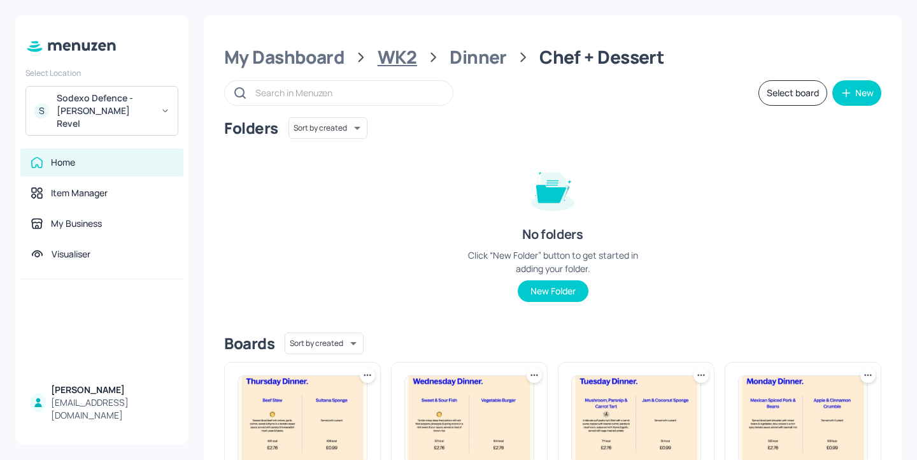
click at [415, 59] on div "WK2" at bounding box center [397, 57] width 39 height 23
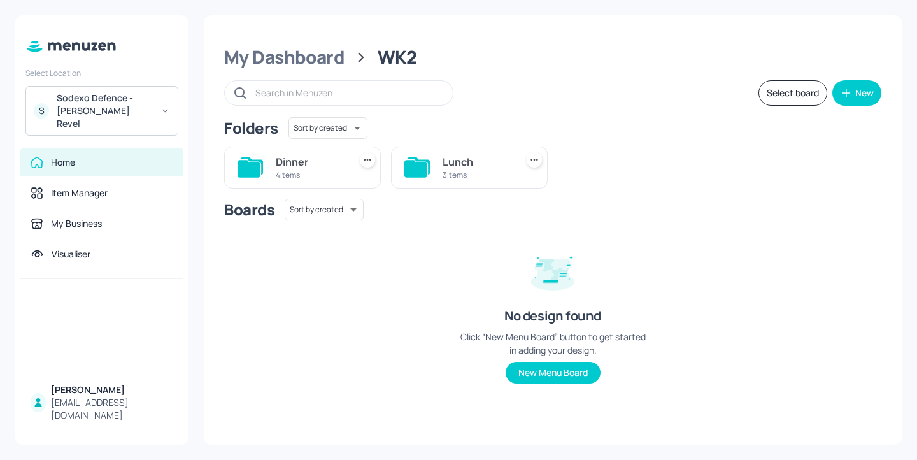
click at [459, 168] on div "Lunch" at bounding box center [477, 161] width 69 height 15
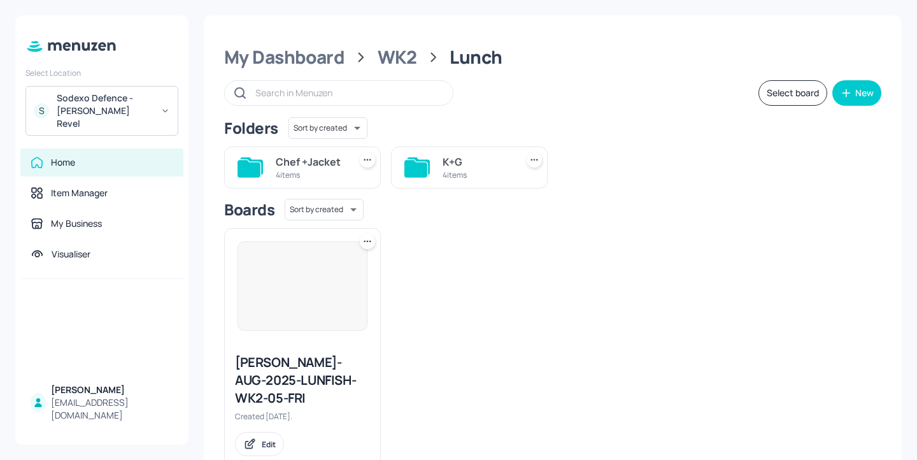
scroll to position [20, 0]
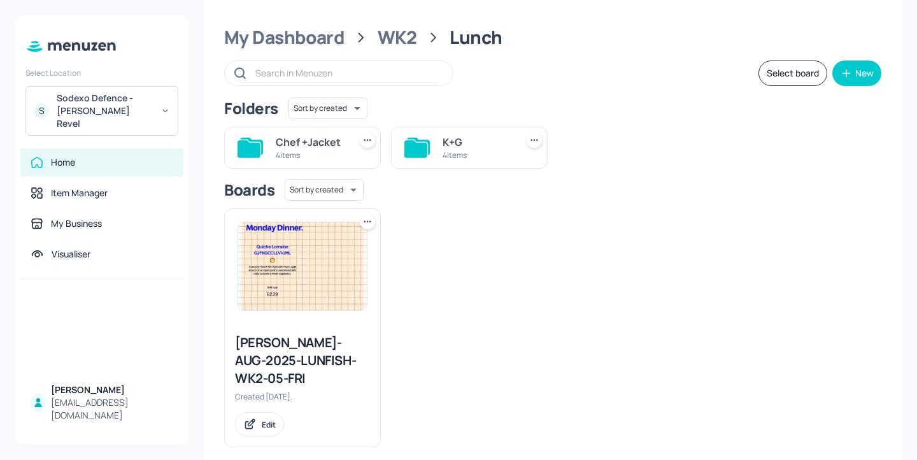
click at [312, 150] on div "4 items" at bounding box center [310, 155] width 69 height 11
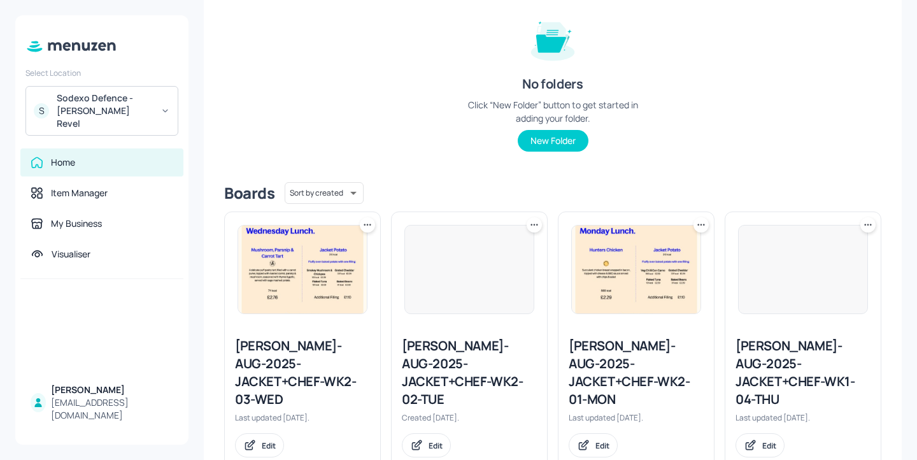
scroll to position [171, 0]
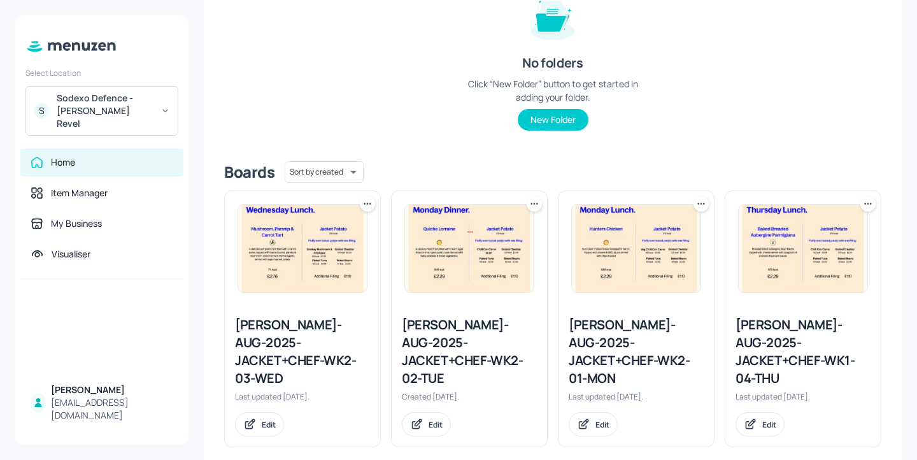
click at [326, 338] on div "[PERSON_NAME]-AUG-2025-JACKET+CHEF-WK2-03-WED" at bounding box center [302, 351] width 135 height 71
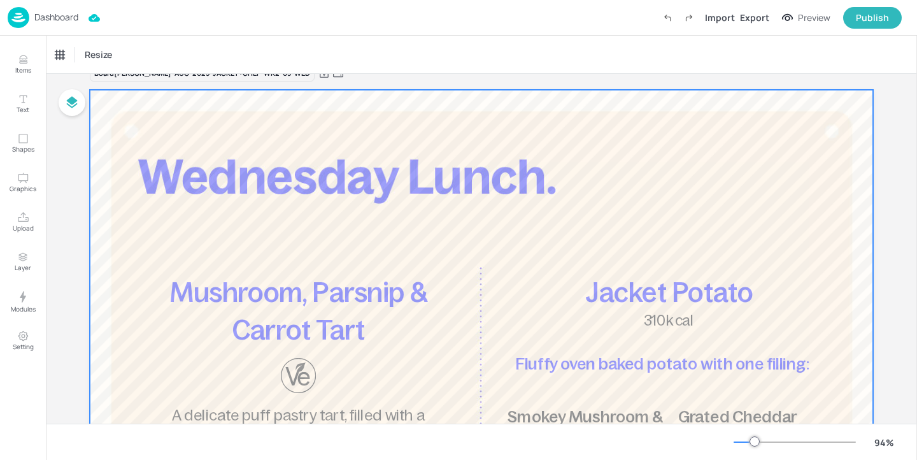
scroll to position [1, 0]
